Goal: Find specific page/section: Find specific page/section

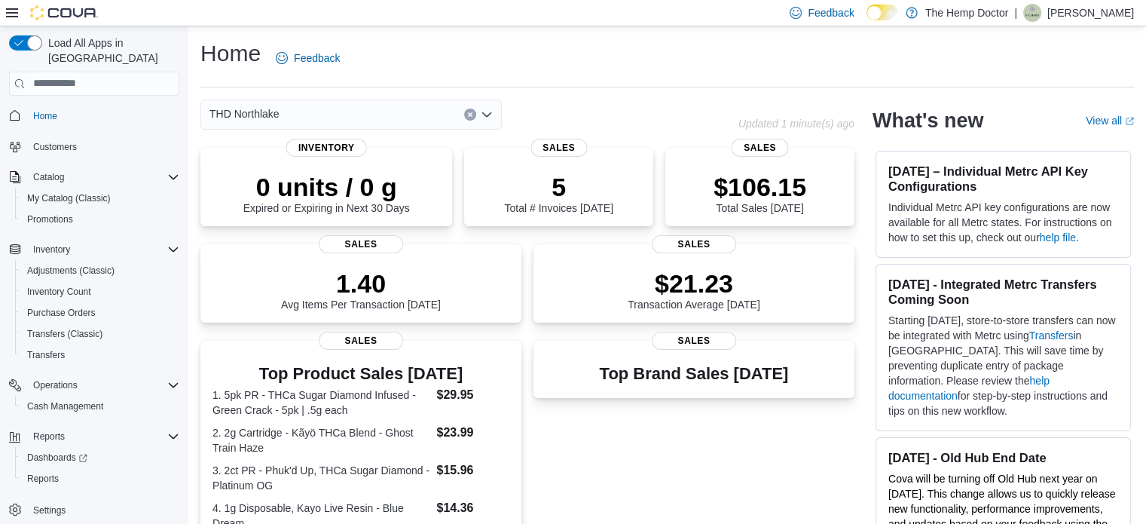
click at [354, 109] on div "THD Northlake" at bounding box center [350, 114] width 301 height 30
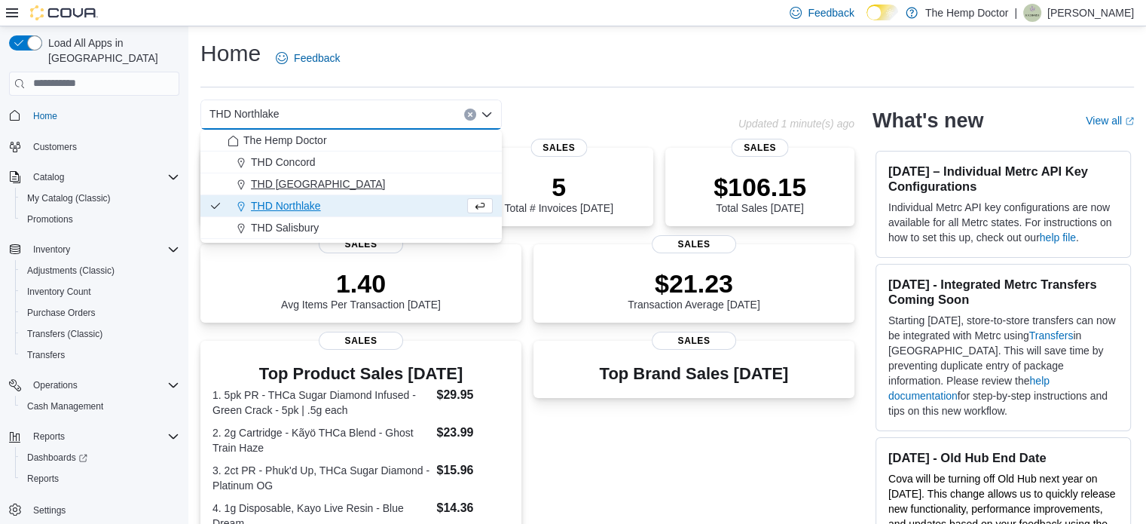
click at [368, 187] on div "THD [GEOGRAPHIC_DATA]" at bounding box center [360, 183] width 265 height 15
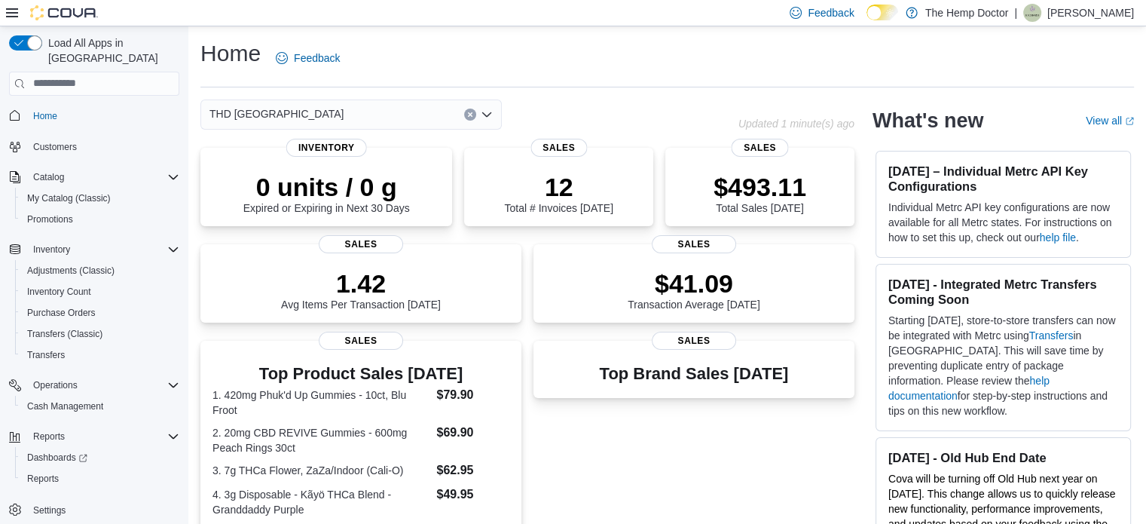
click at [347, 111] on div "THD [GEOGRAPHIC_DATA] Combo box. Selected. THD [GEOGRAPHIC_DATA]. Press Backspa…" at bounding box center [350, 114] width 301 height 30
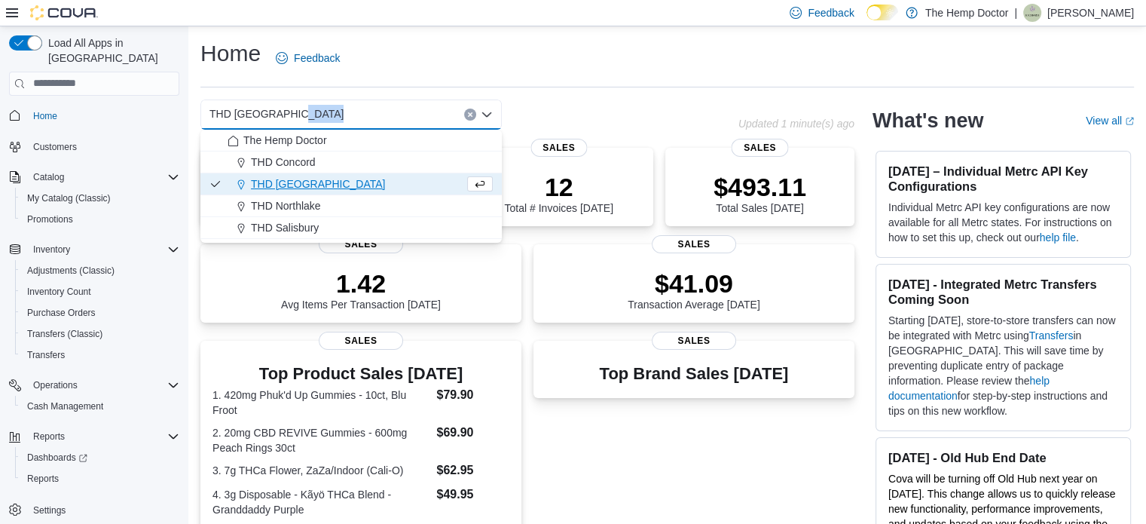
click at [347, 111] on div "THD [GEOGRAPHIC_DATA]" at bounding box center [350, 114] width 301 height 30
click at [372, 165] on div "THD Concord" at bounding box center [360, 161] width 265 height 15
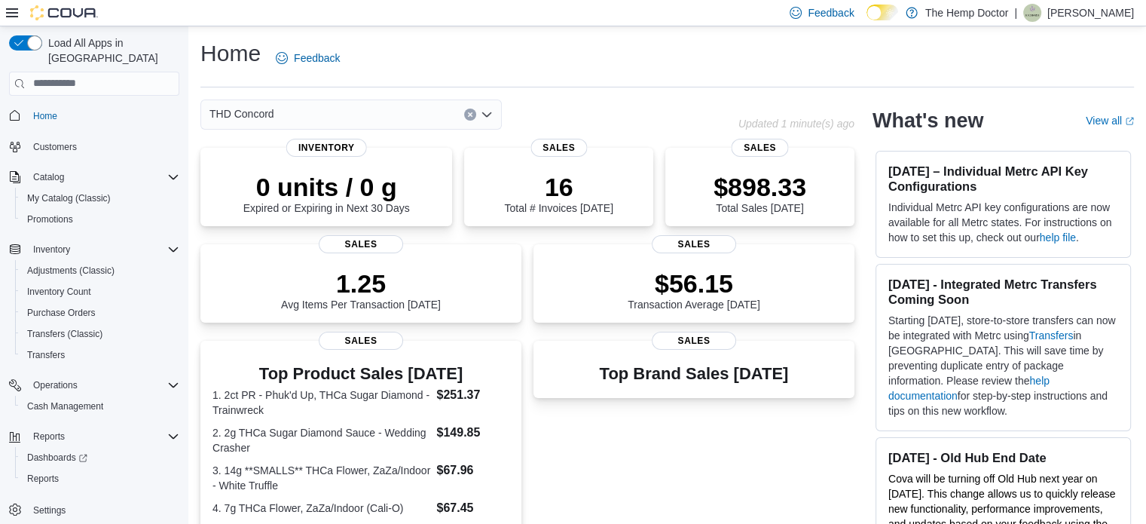
click at [357, 106] on div "THD Concord Combo box. Selected. THD [GEOGRAPHIC_DATA]. Press Backspace to dele…" at bounding box center [350, 114] width 301 height 30
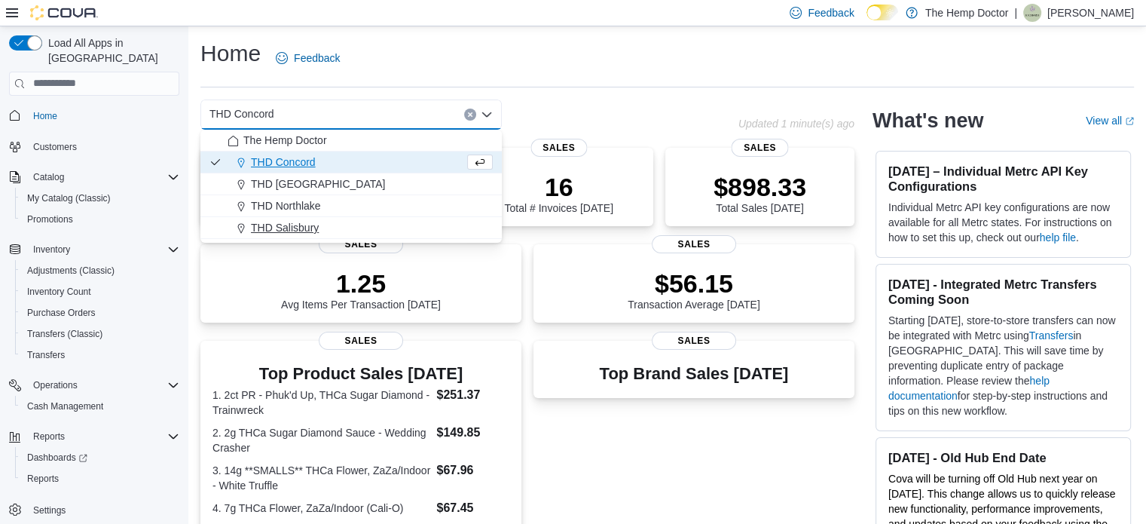
click at [294, 222] on span "THD Salisbury" at bounding box center [285, 227] width 68 height 15
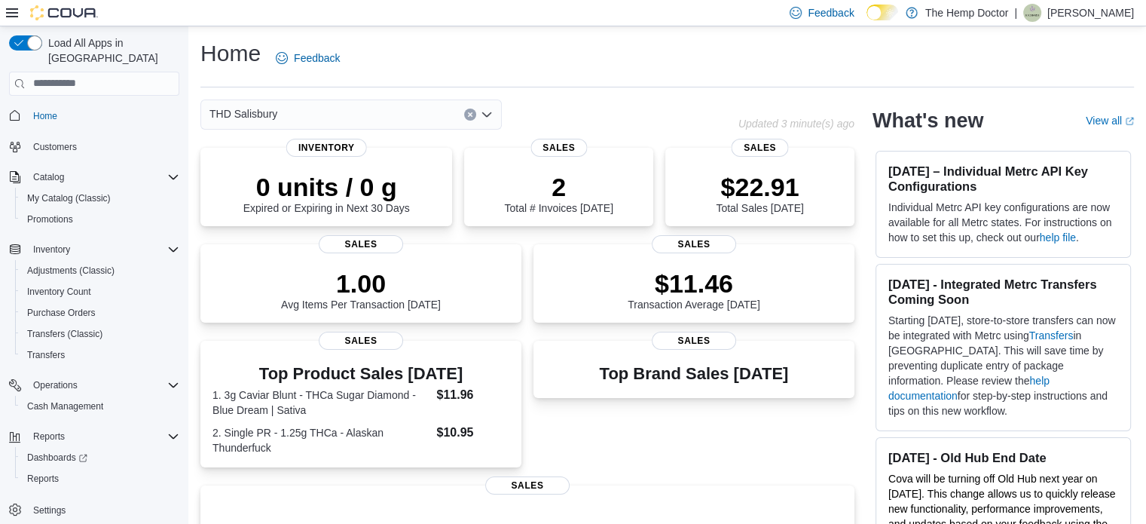
click at [846, 437] on div "Top Brand Sales [DATE] Sales" at bounding box center [694, 404] width 321 height 127
